Goal: Transaction & Acquisition: Subscribe to service/newsletter

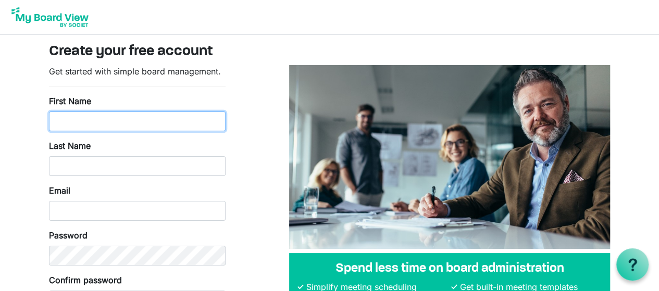
click at [151, 112] on input "First Name" at bounding box center [137, 121] width 177 height 20
click at [127, 130] on input "First Name" at bounding box center [137, 121] width 177 height 20
type input "Leann"
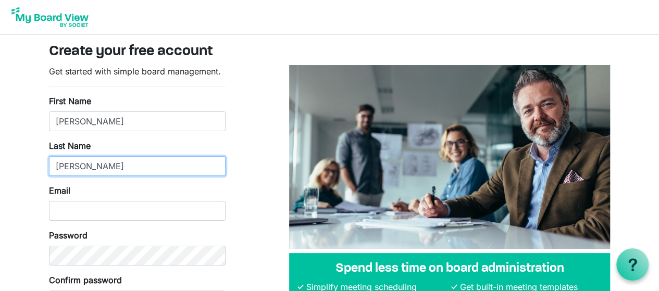
type input "Hammon"
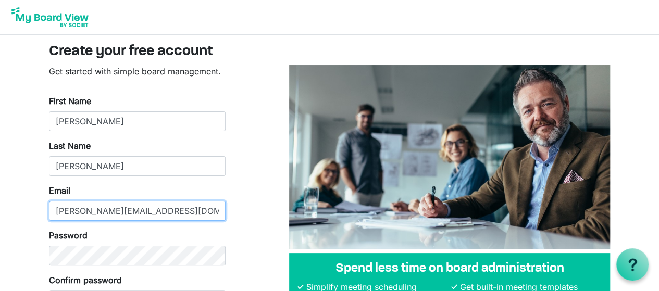
scroll to position [54, 0]
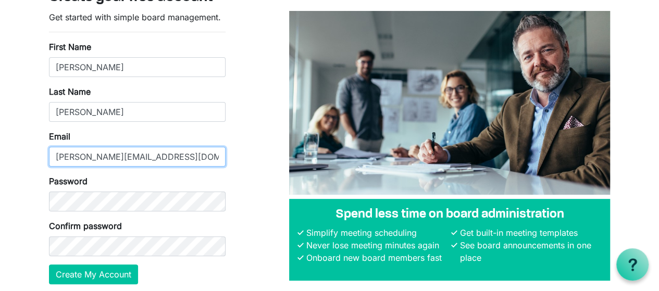
type input "Leann@twoparrowsdesign.com"
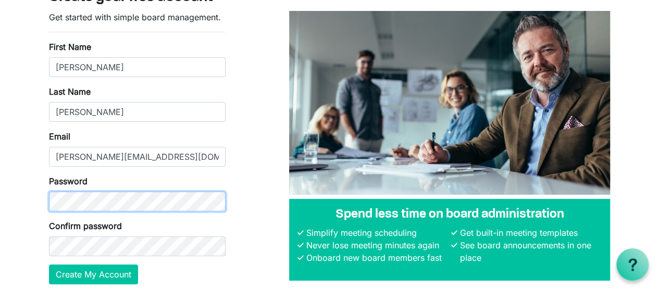
click at [41, 193] on div "Get started with simple board management. First Name Leann Last Name Hammon Ema…" at bounding box center [137, 152] width 192 height 282
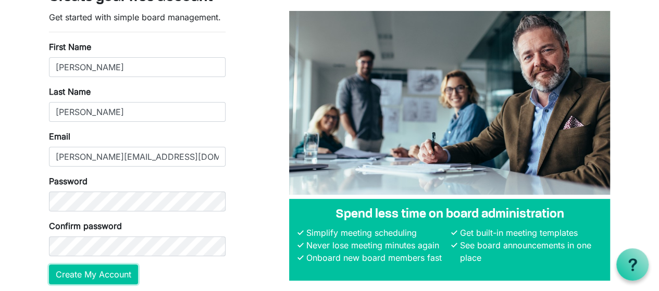
scroll to position [91, 0]
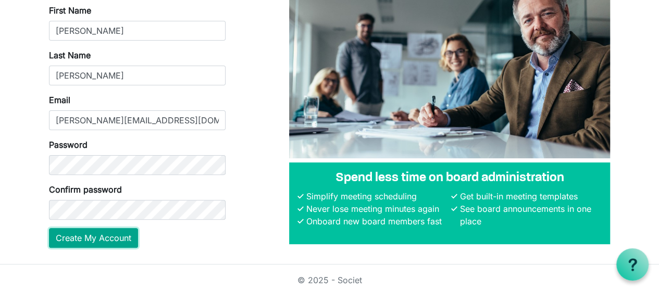
click at [106, 237] on button "Create My Account" at bounding box center [93, 238] width 89 height 20
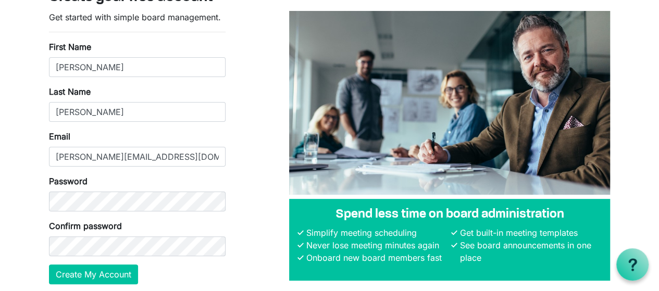
scroll to position [42, 0]
